Goal: Task Accomplishment & Management: Use online tool/utility

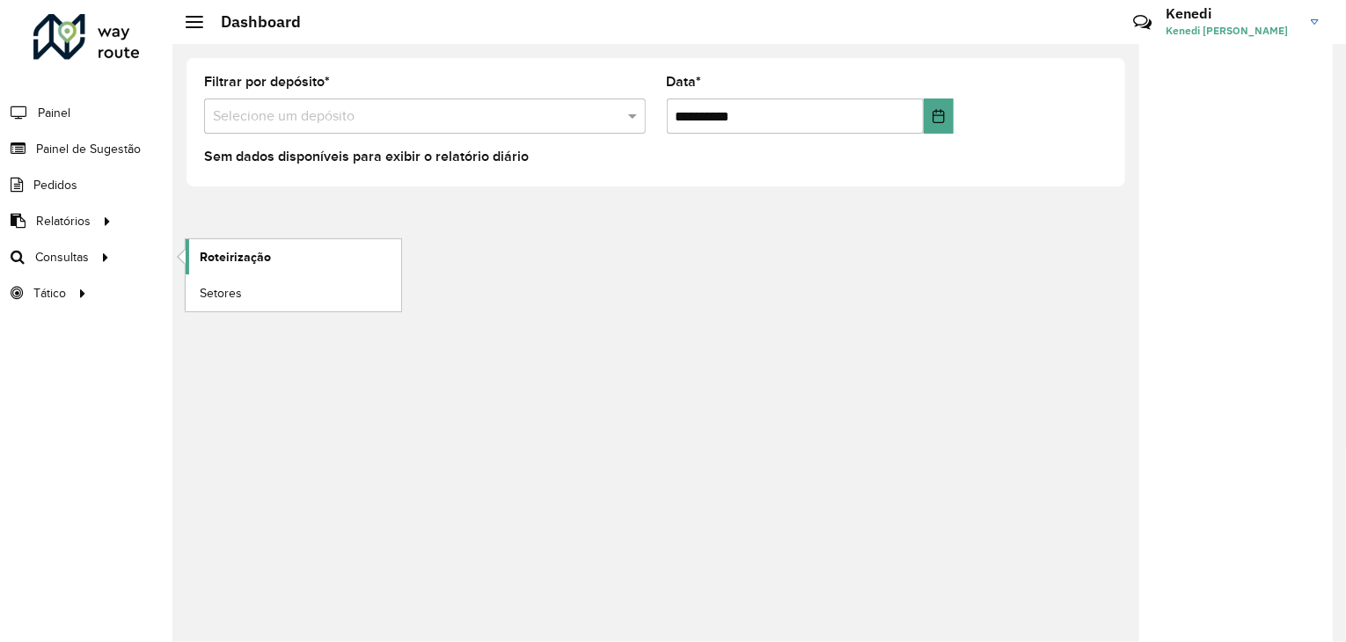
click at [239, 258] on span "Roteirização" at bounding box center [235, 257] width 71 height 18
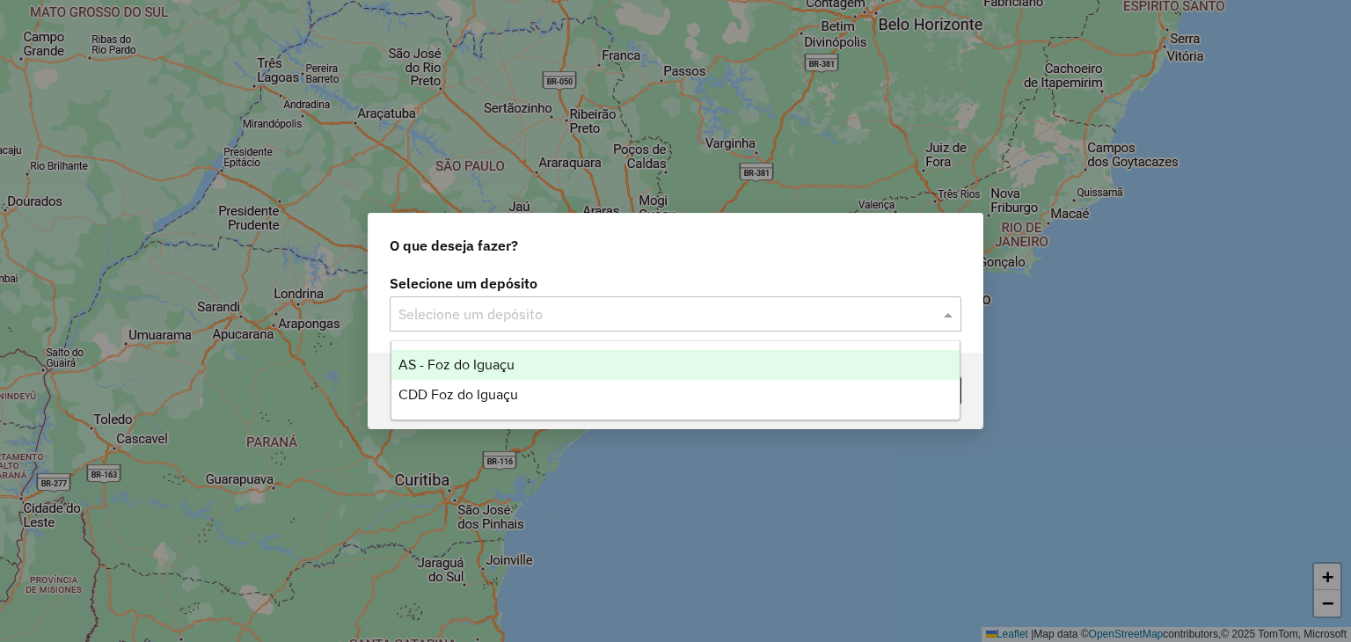
click at [751, 326] on div "Selecione um depósito" at bounding box center [676, 313] width 572 height 35
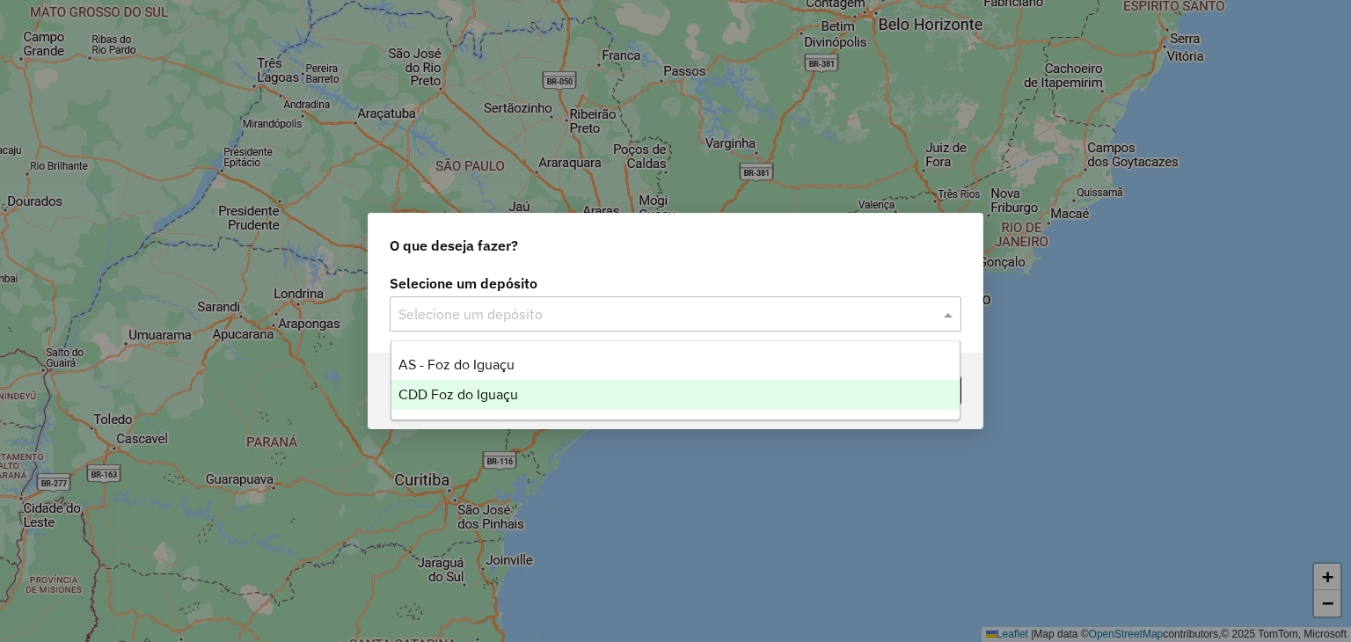
click at [499, 384] on div "CDD Foz do Iguaçu" at bounding box center [675, 395] width 569 height 30
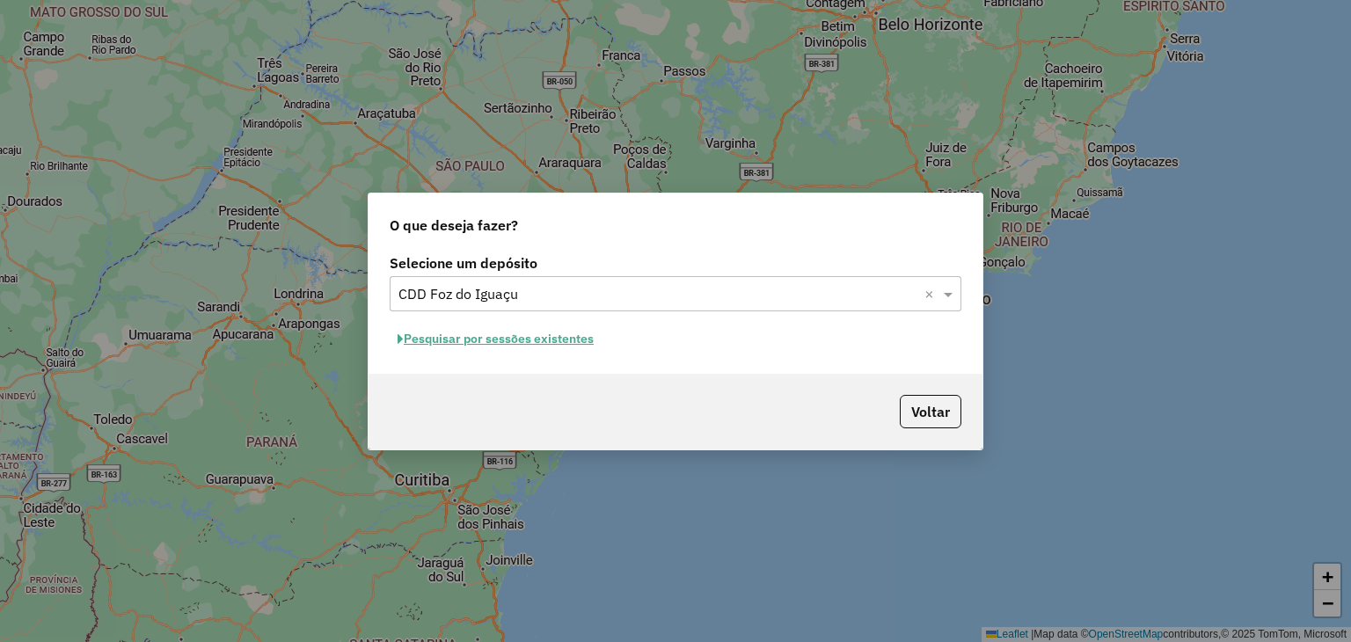
click at [544, 344] on button "Pesquisar por sessões existentes" at bounding box center [496, 338] width 212 height 27
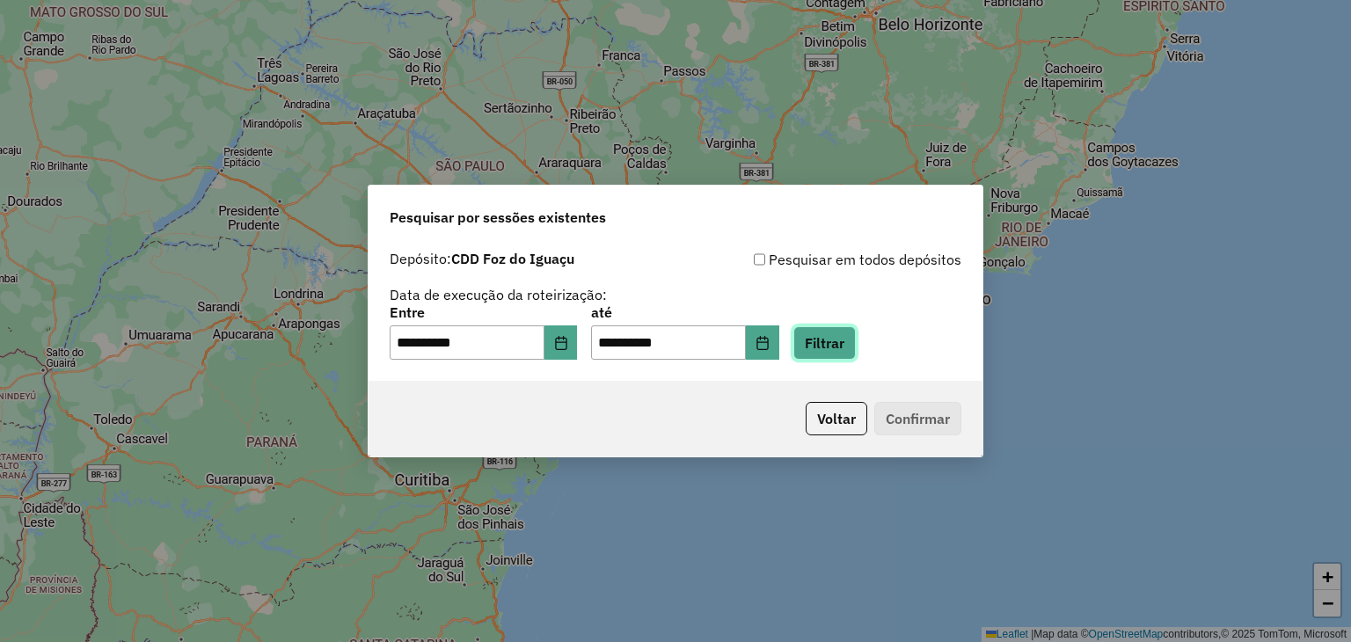
click at [856, 339] on button "Filtrar" at bounding box center [824, 342] width 62 height 33
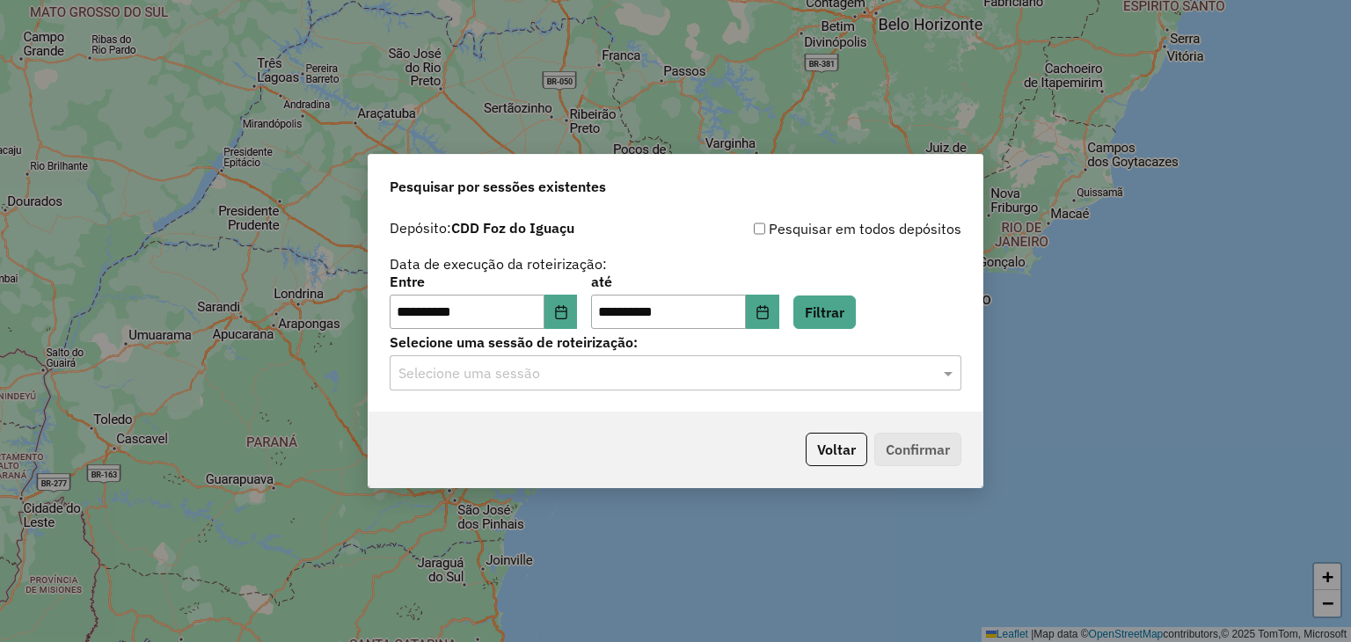
click at [536, 383] on input "text" at bounding box center [657, 373] width 519 height 21
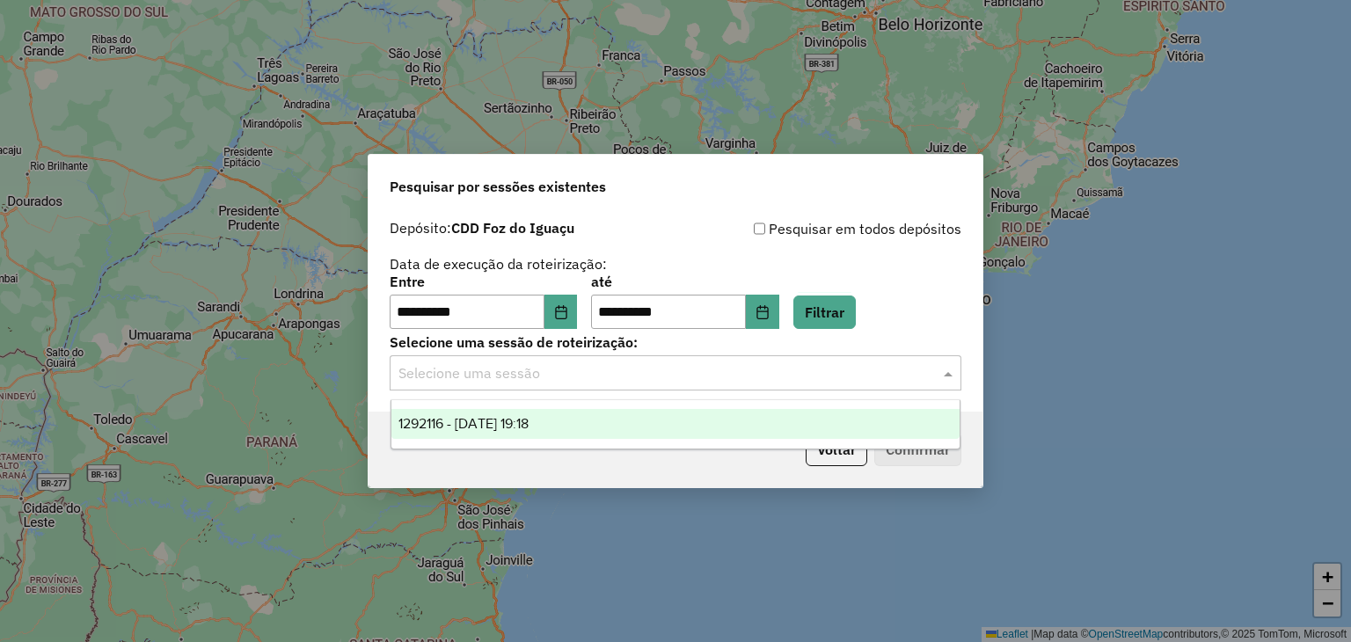
click at [513, 419] on span "1292116 - 10/10/2025 19:18" at bounding box center [463, 423] width 130 height 15
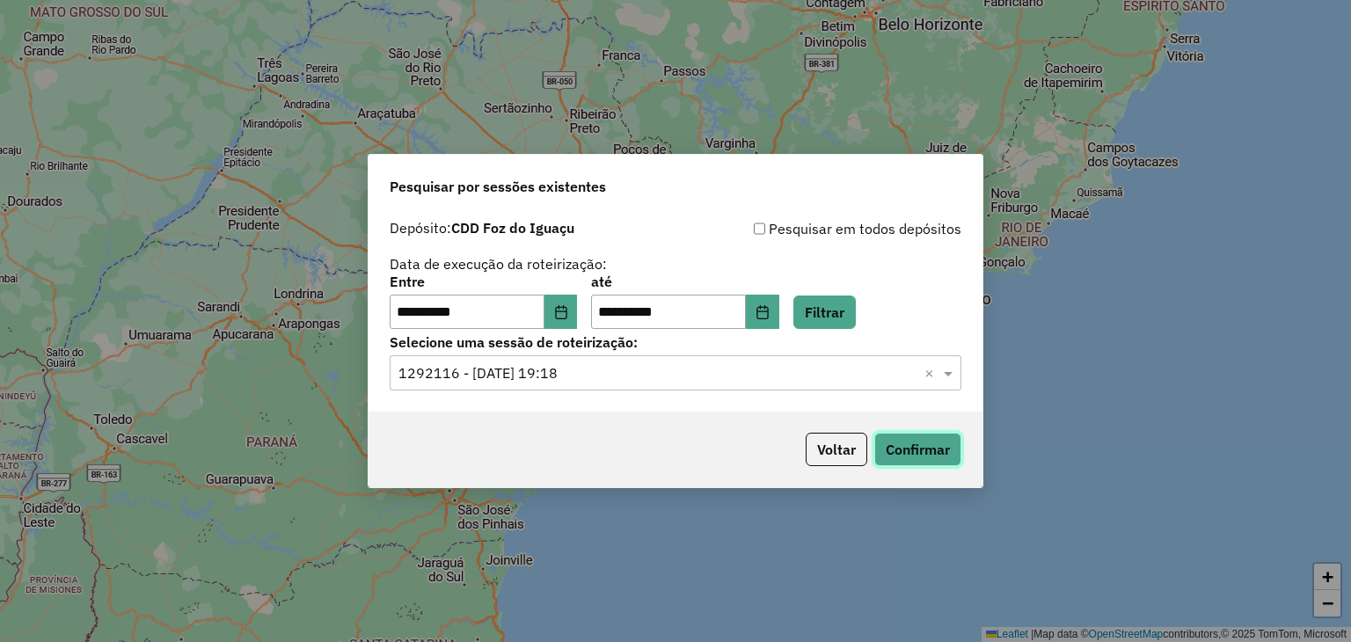
click at [902, 451] on button "Confirmar" at bounding box center [917, 449] width 87 height 33
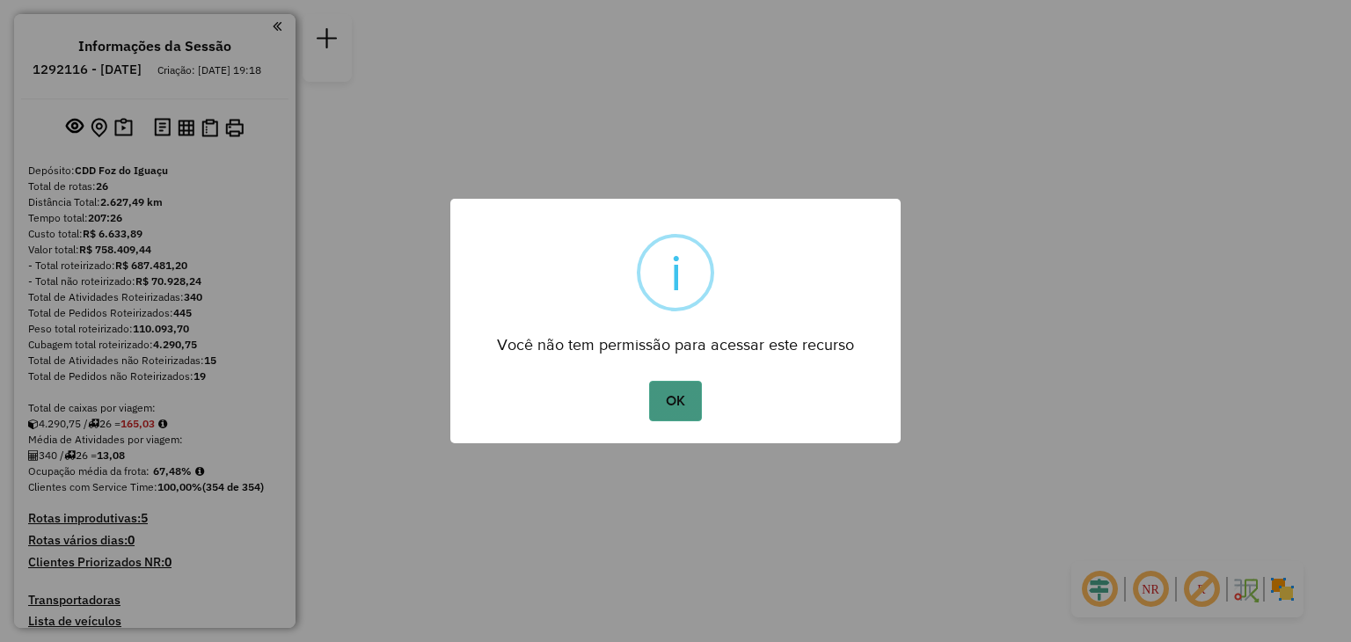
click at [686, 391] on button "OK" at bounding box center [675, 401] width 52 height 40
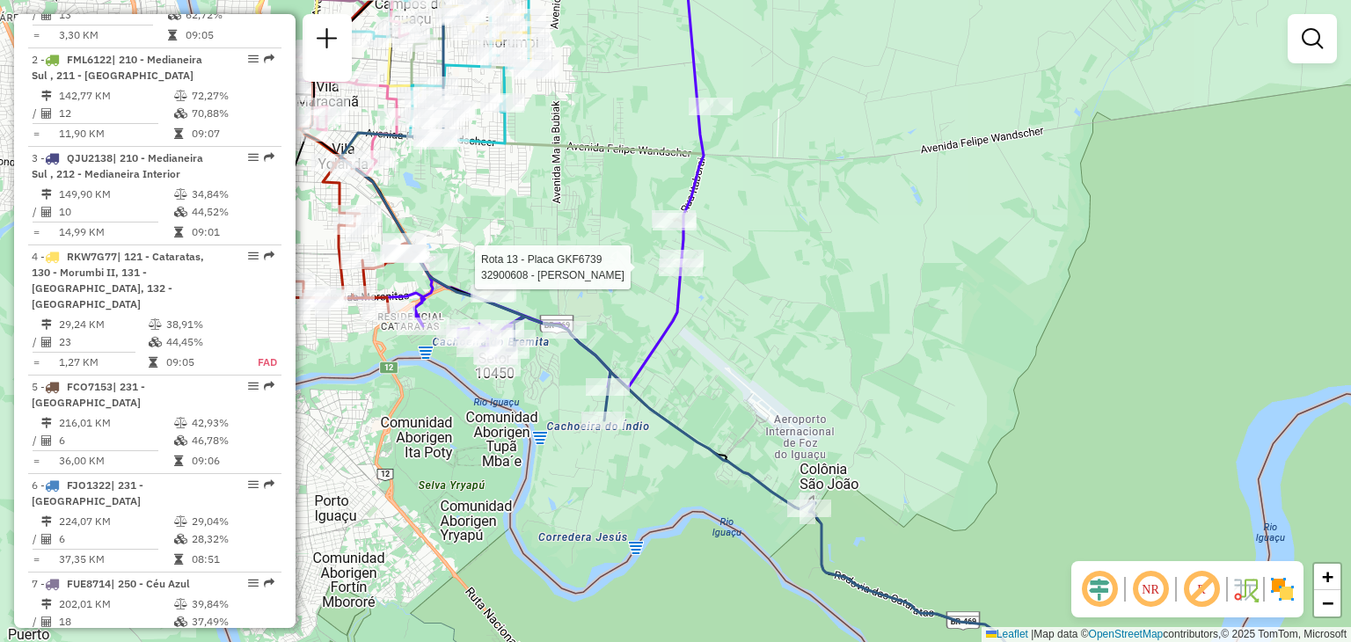
select select "**********"
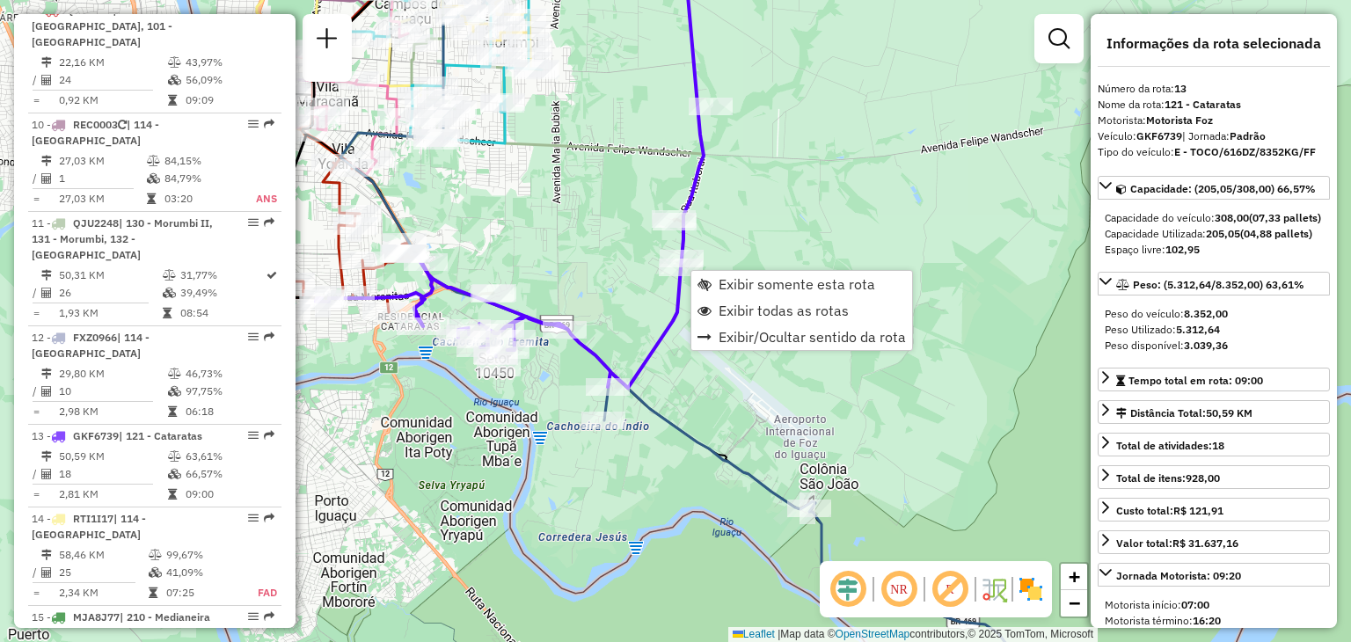
scroll to position [1885, 0]
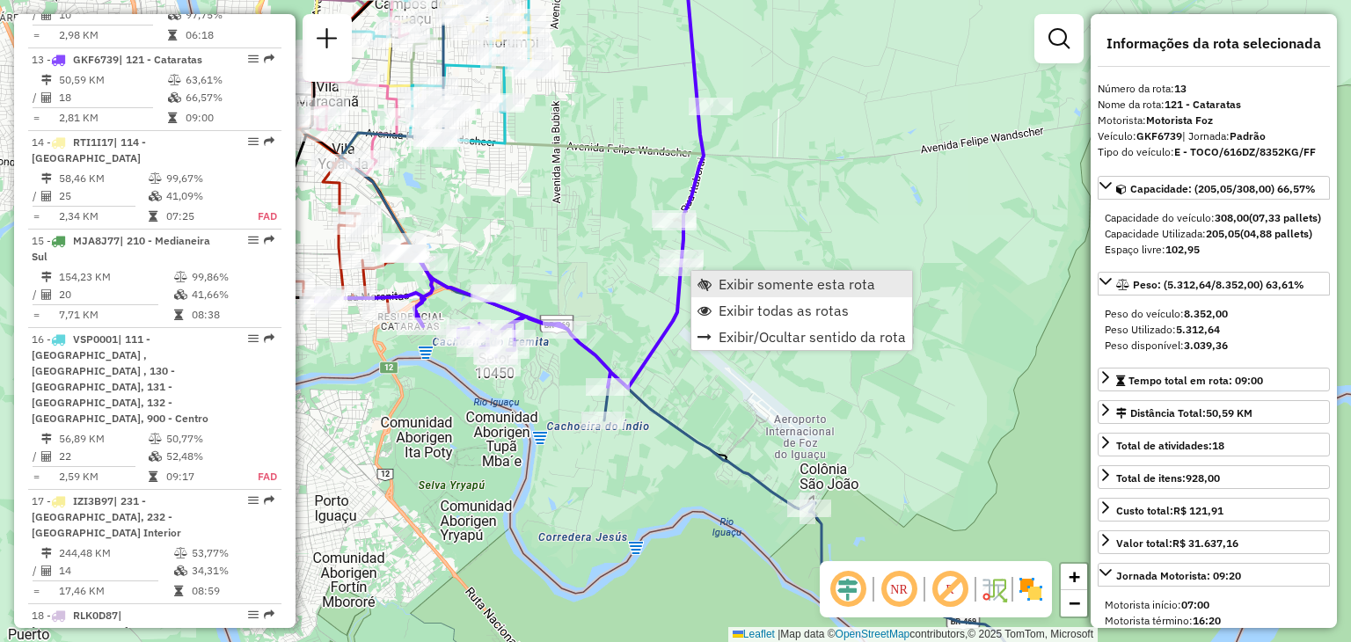
click at [747, 289] on span "Exibir somente esta rota" at bounding box center [797, 284] width 157 height 14
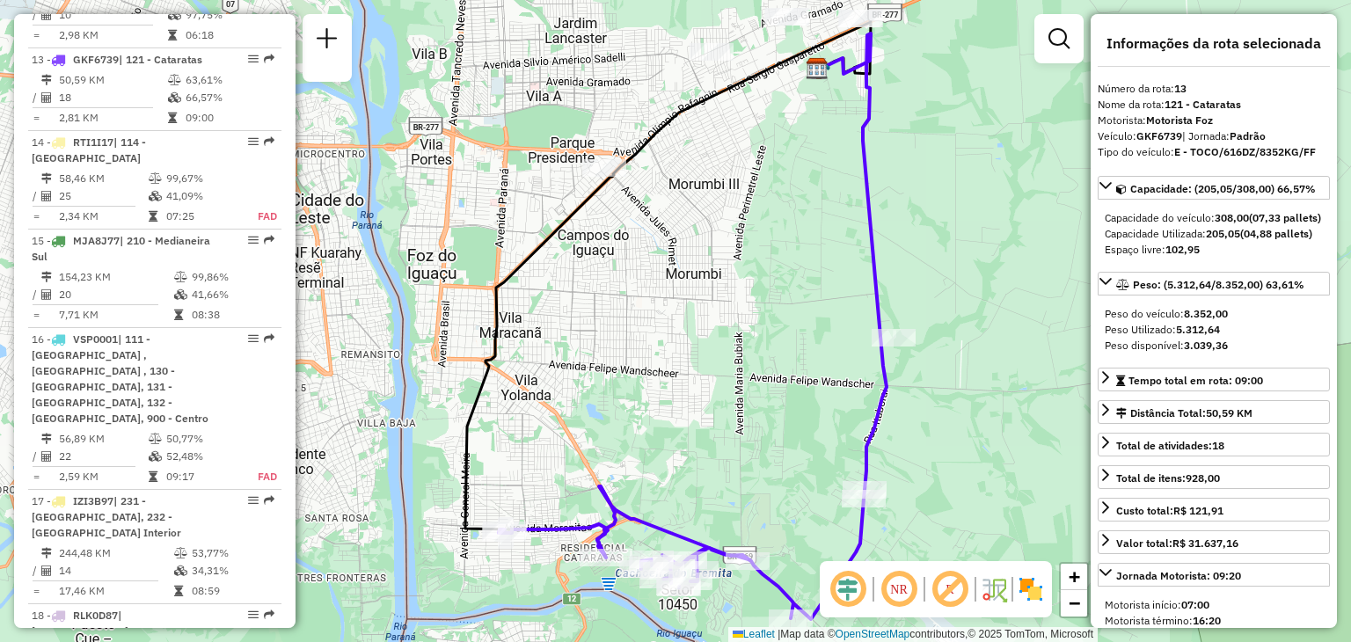
drag, startPoint x: 675, startPoint y: 338, endPoint x: 731, endPoint y: 166, distance: 180.2
click at [731, 166] on div "Janela de atendimento Grade de atendimento Capacidade Transportadoras Veículos …" at bounding box center [675, 321] width 1351 height 642
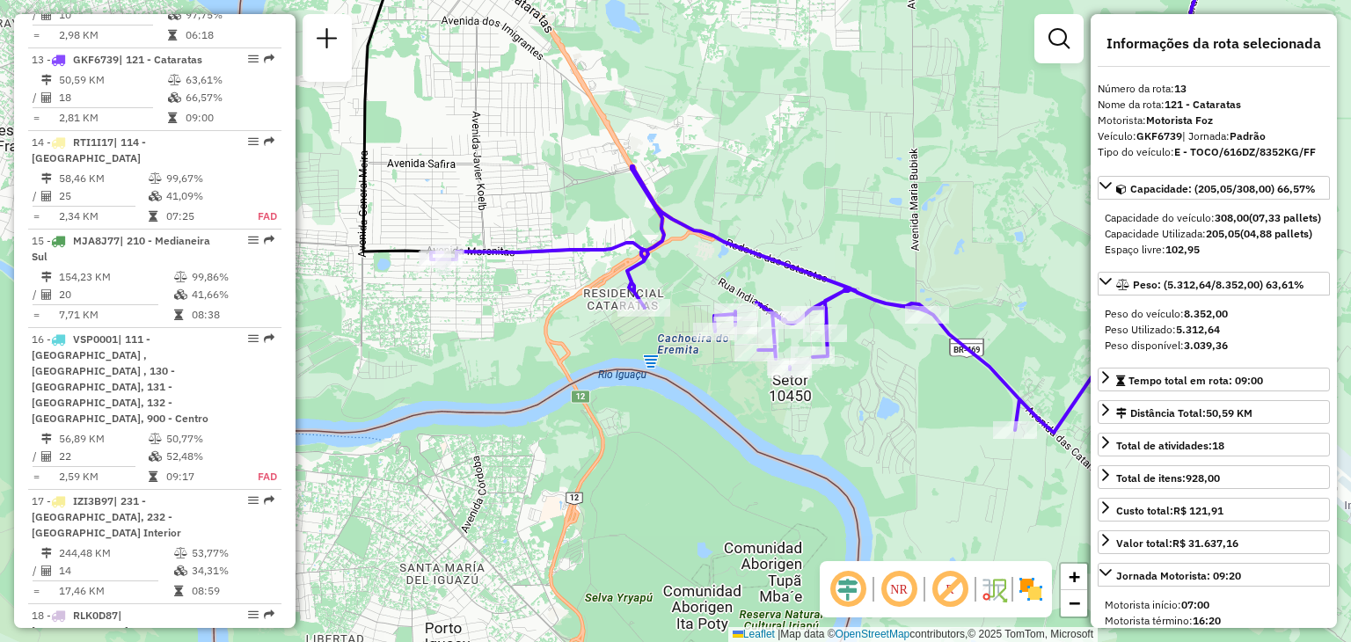
drag, startPoint x: 736, startPoint y: 354, endPoint x: 787, endPoint y: 223, distance: 141.4
click at [787, 223] on icon at bounding box center [796, 299] width 731 height 266
